Goal: Task Accomplishment & Management: Complete application form

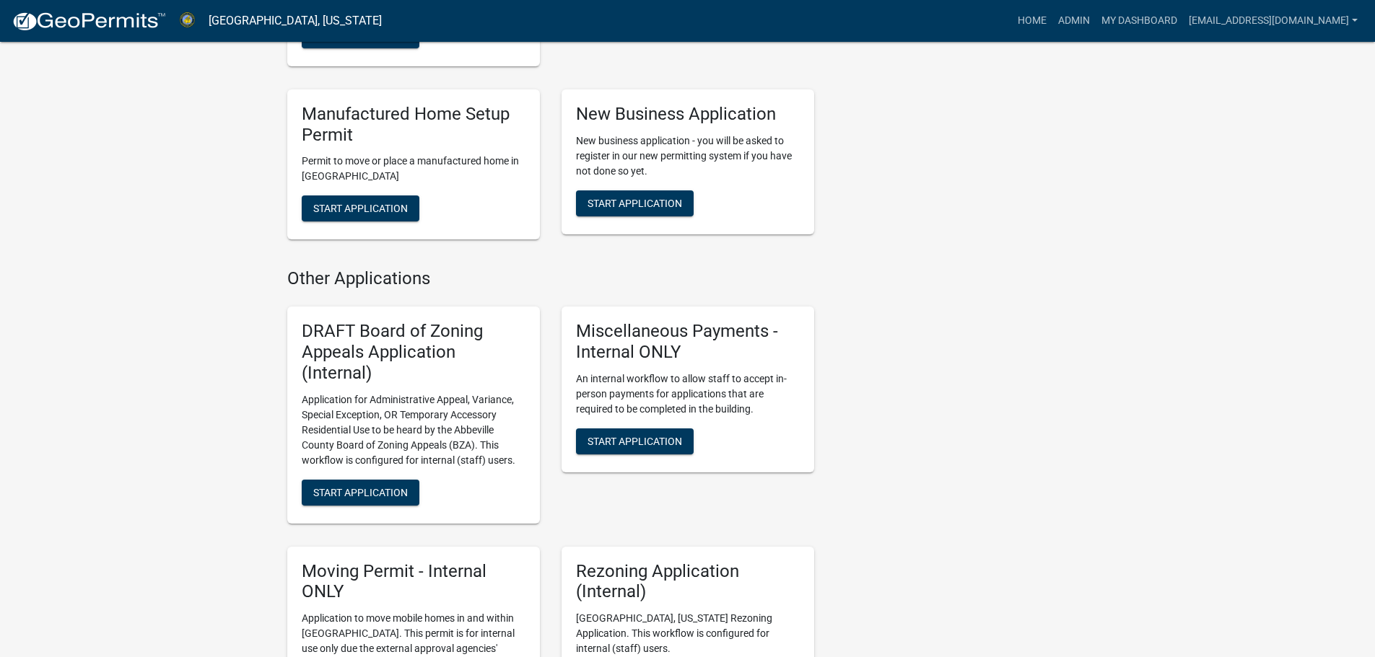
scroll to position [712, 0]
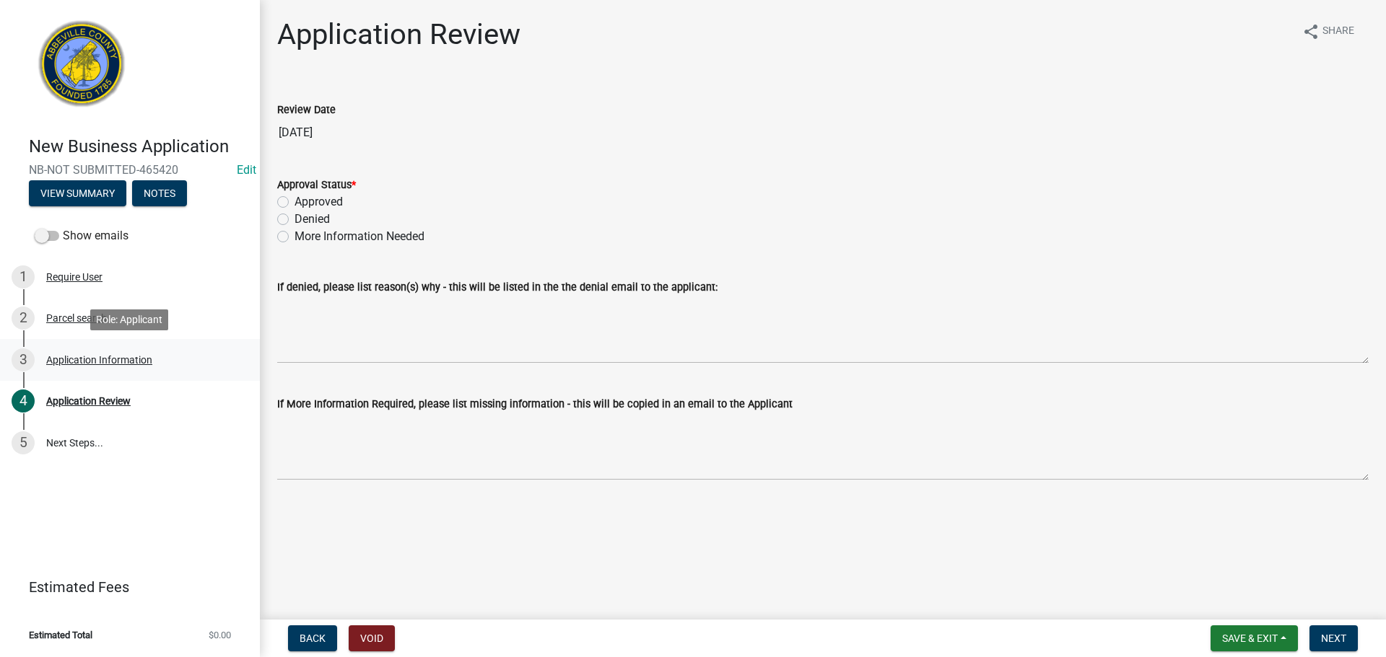
click at [101, 351] on div "3 Application Information" at bounding box center [124, 360] width 225 height 23
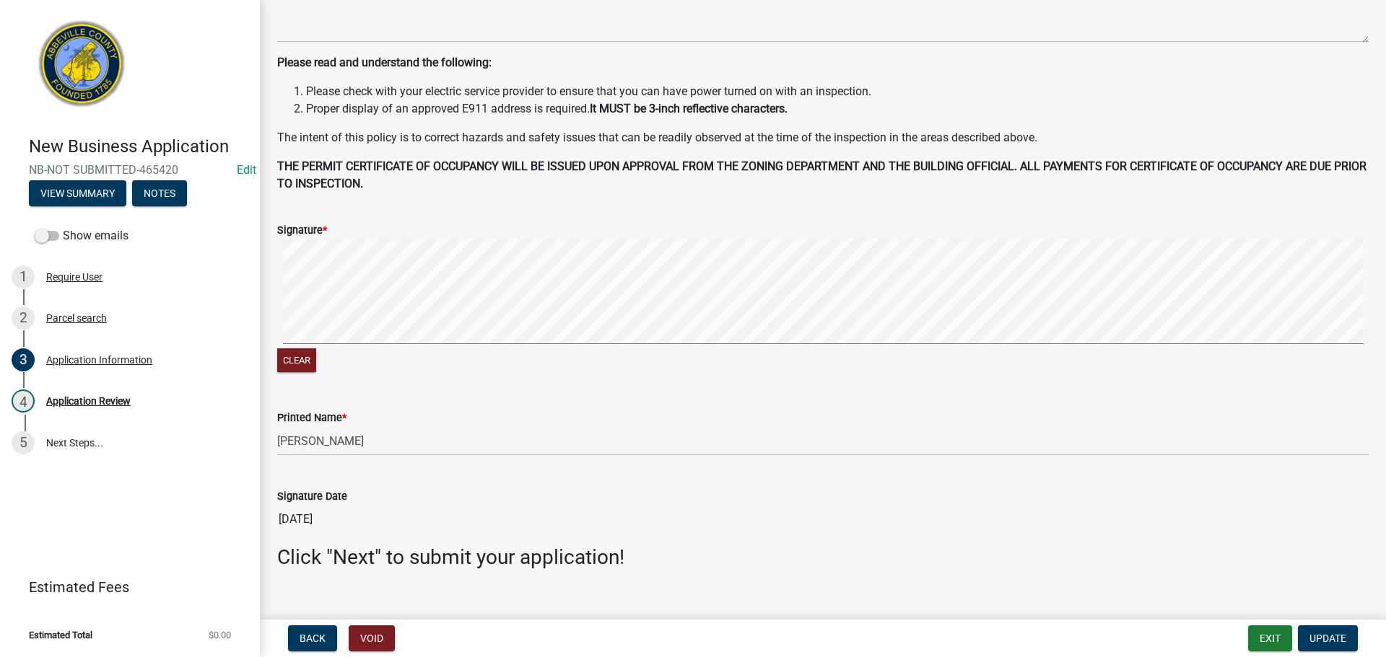
scroll to position [758, 0]
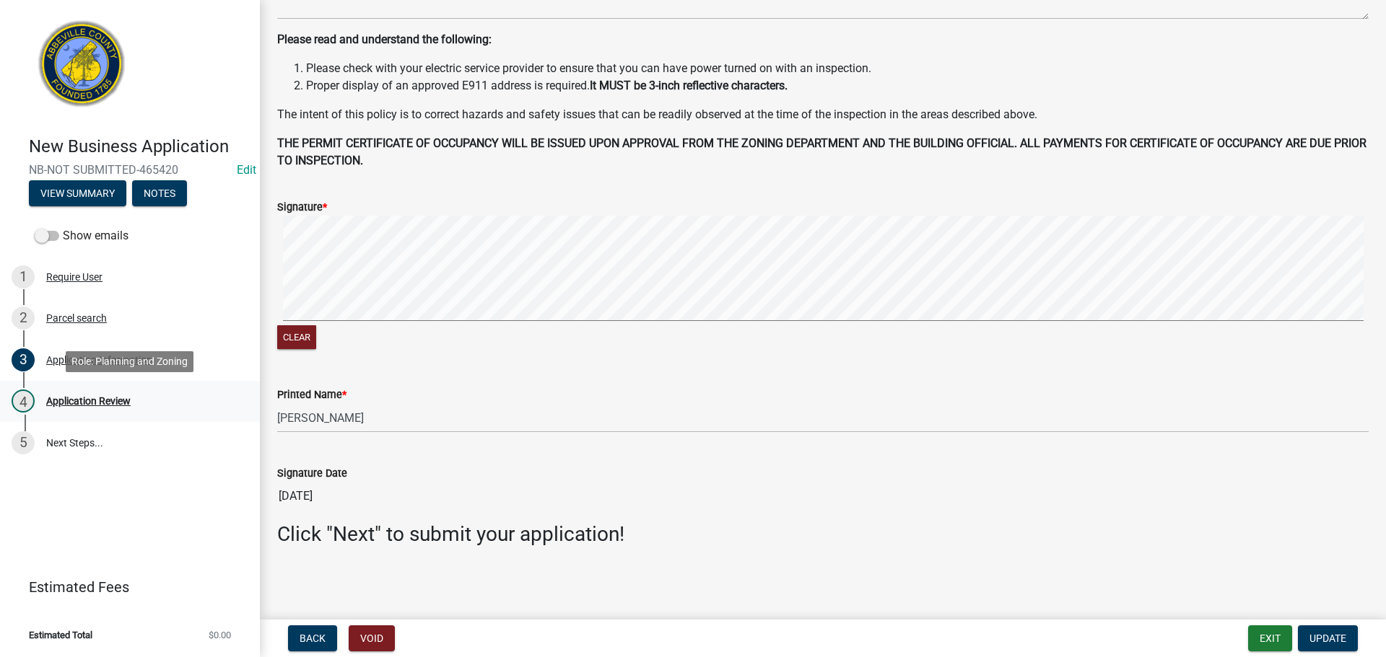
click at [93, 398] on div "Application Review" at bounding box center [88, 401] width 84 height 10
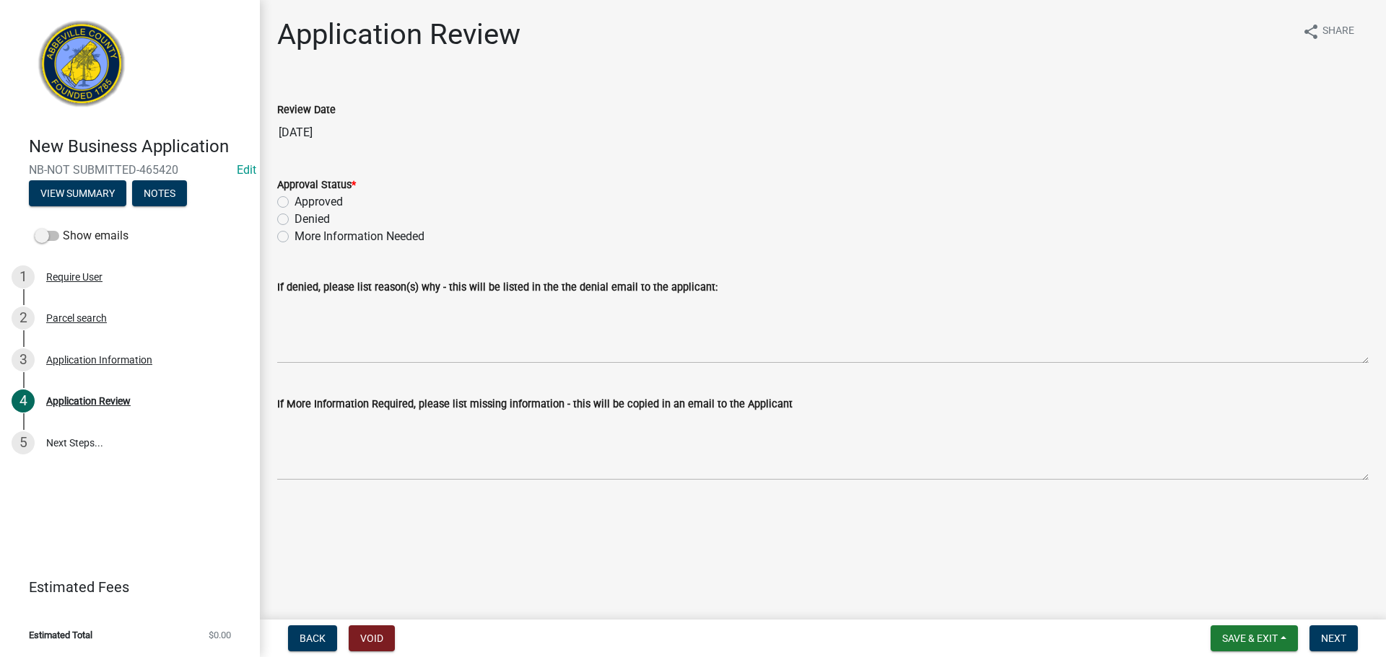
click at [294, 198] on label "Approved" at bounding box center [318, 201] width 48 height 17
click at [294, 198] on input "Approved" at bounding box center [298, 197] width 9 height 9
radio input "true"
click at [1334, 636] on span "Next" at bounding box center [1333, 639] width 25 height 12
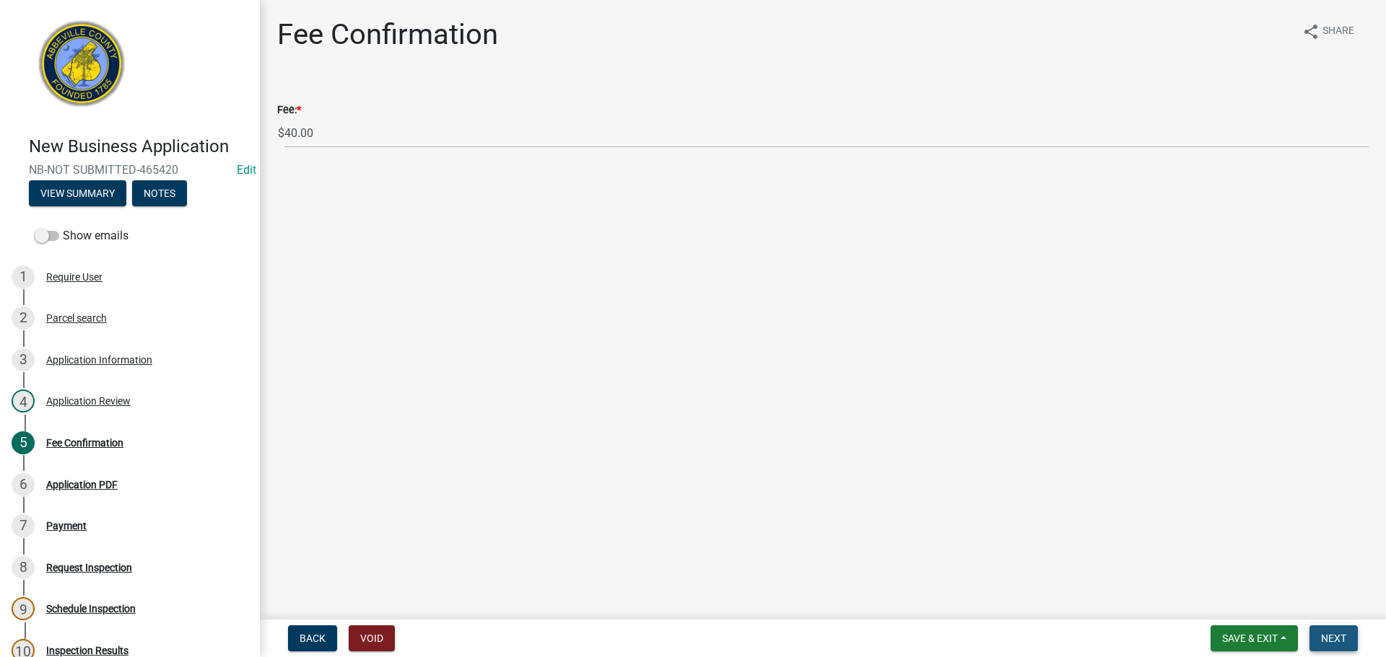
drag, startPoint x: 1340, startPoint y: 634, endPoint x: 1337, endPoint y: 626, distance: 9.1
click at [1340, 635] on span "Next" at bounding box center [1333, 639] width 25 height 12
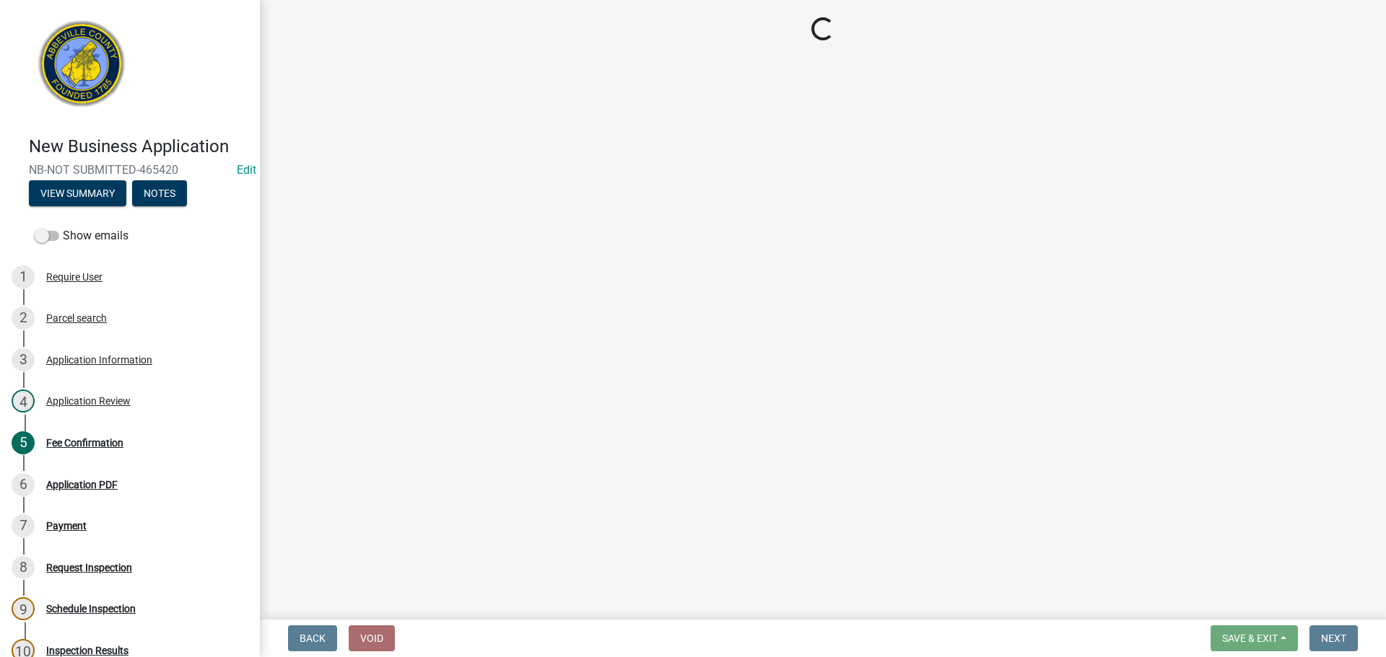
select select "3: 3"
